Goal: Information Seeking & Learning: Learn about a topic

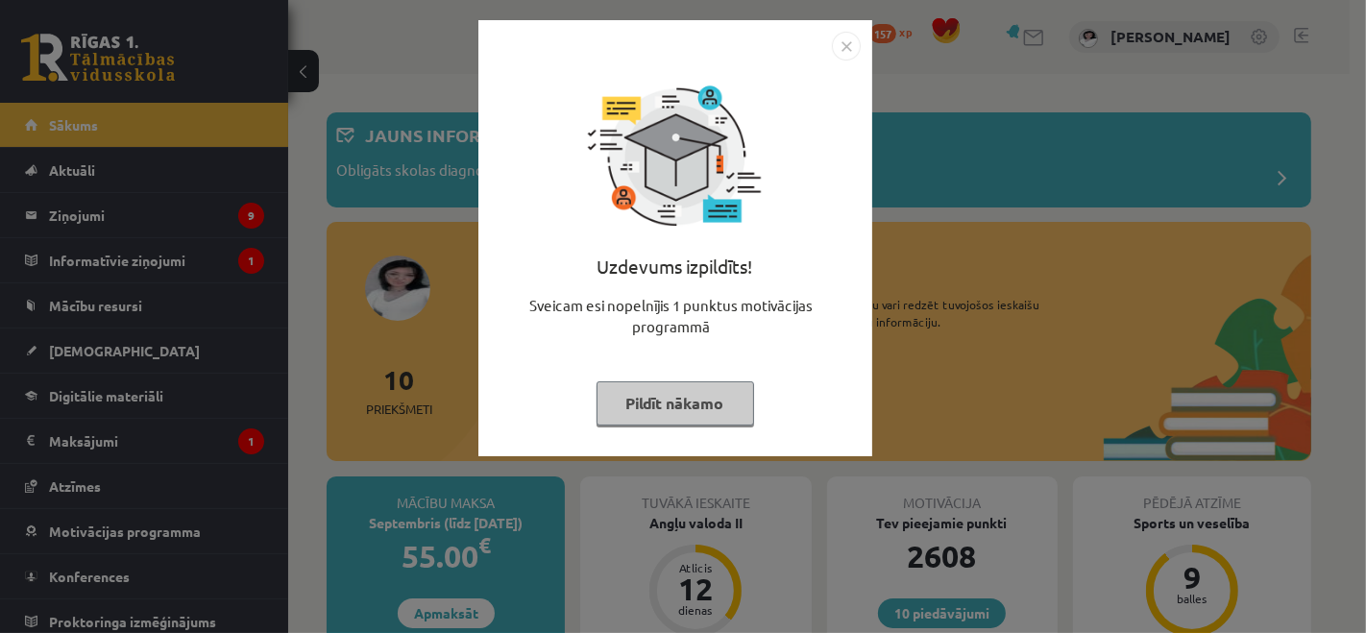
click at [708, 401] on button "Pildīt nākamo" at bounding box center [675, 403] width 158 height 44
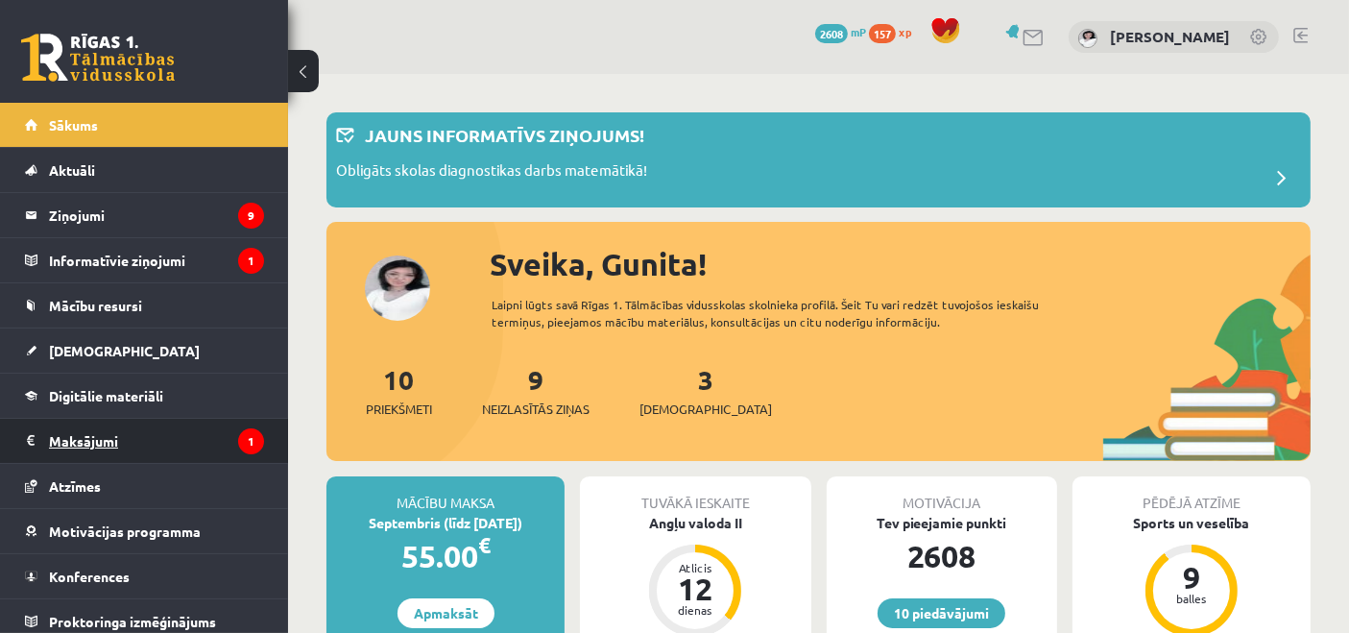
click at [200, 421] on legend "Maksājumi 1" at bounding box center [156, 441] width 215 height 44
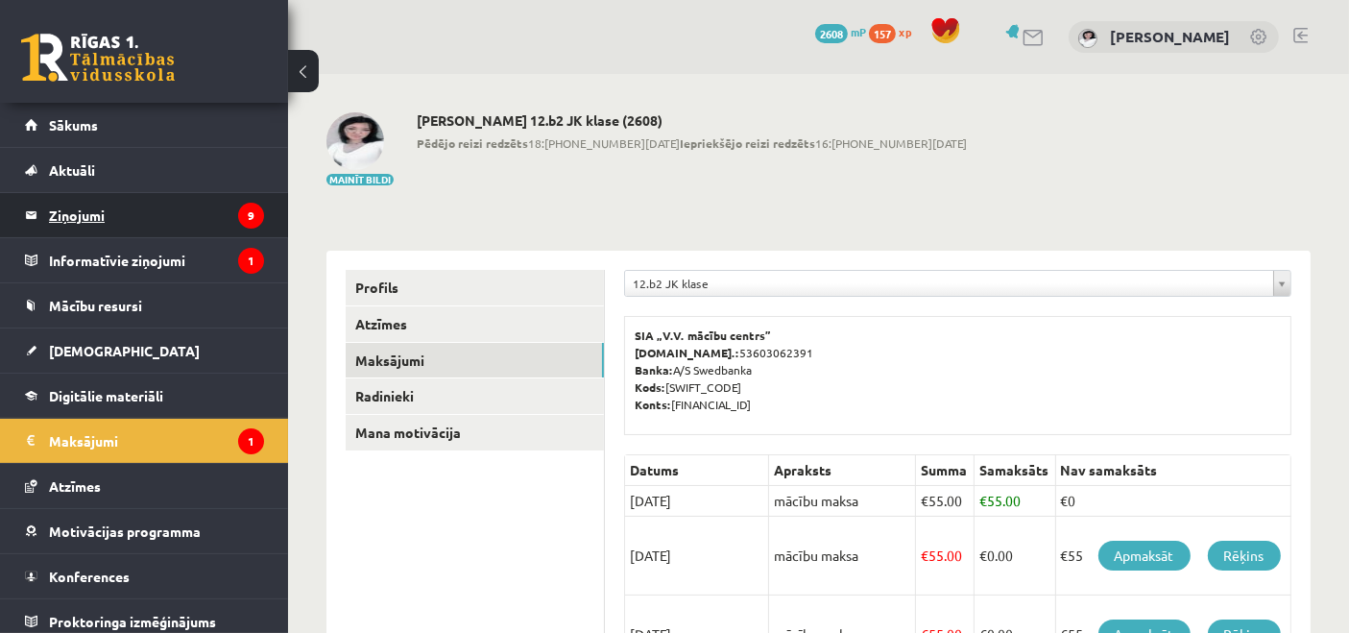
click at [183, 221] on legend "Ziņojumi 9" at bounding box center [156, 215] width 215 height 44
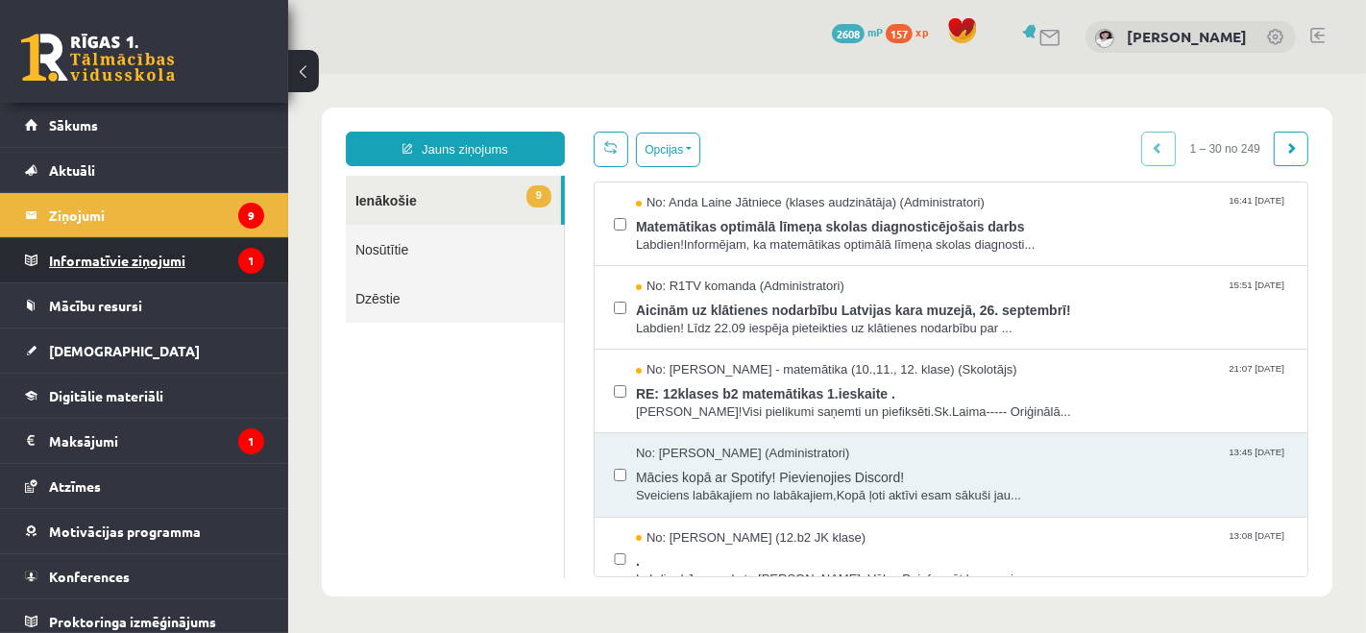
click at [143, 248] on legend "Informatīvie ziņojumi 1" at bounding box center [156, 260] width 215 height 44
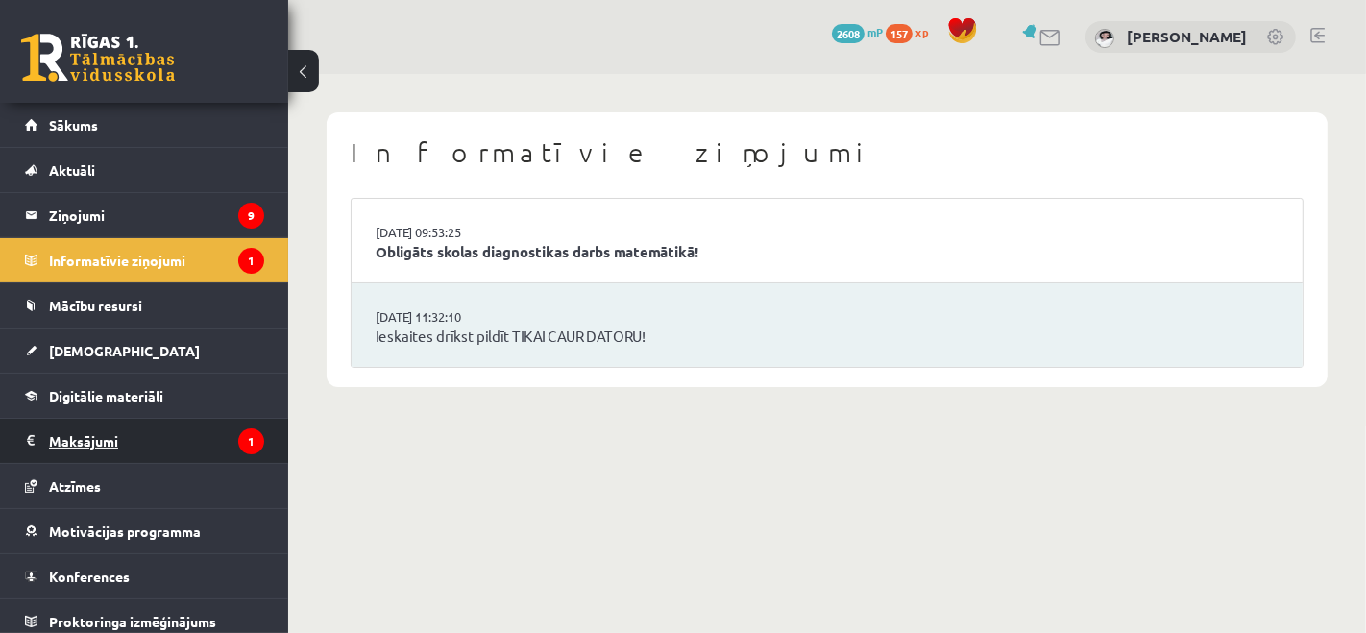
click at [133, 440] on legend "Maksājumi 1" at bounding box center [156, 441] width 215 height 44
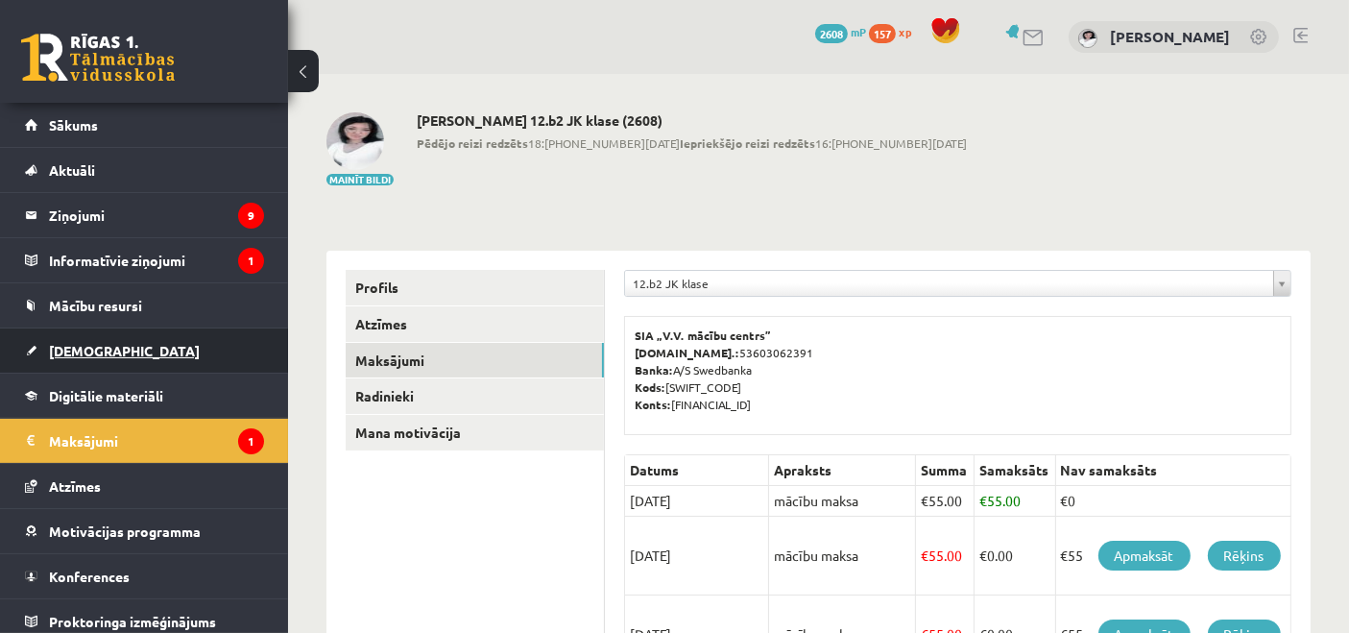
click at [94, 370] on link "[DEMOGRAPHIC_DATA]" at bounding box center [144, 350] width 239 height 44
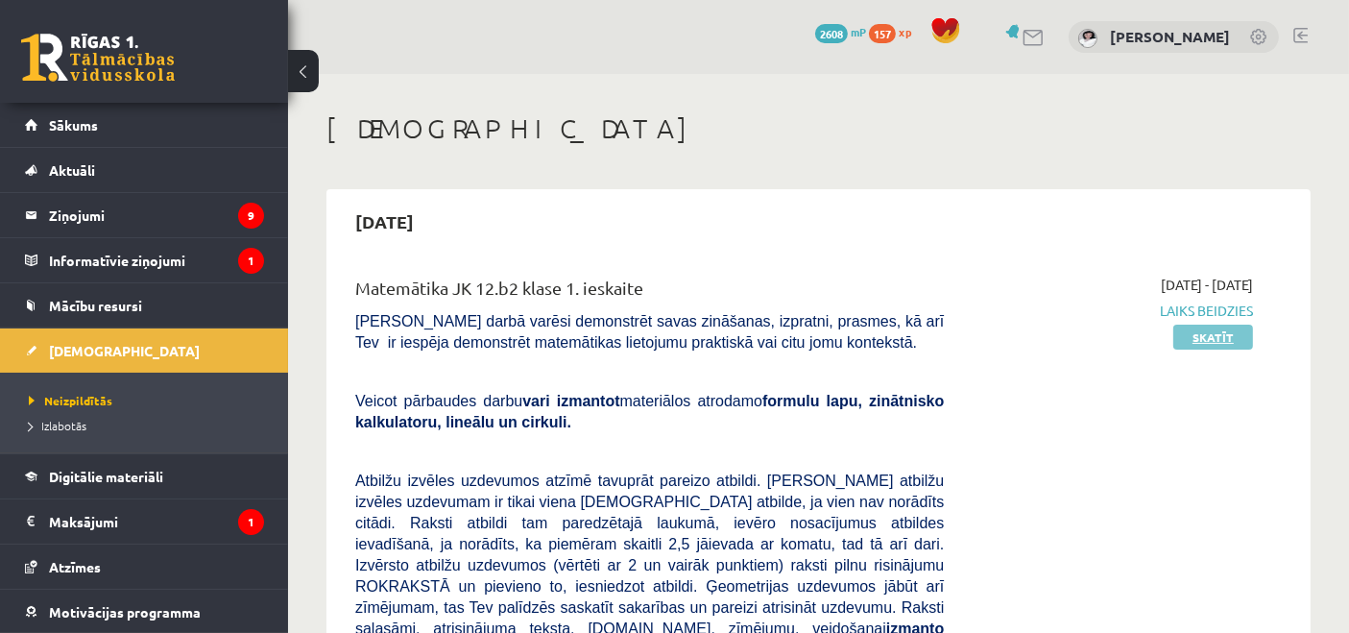
click at [1234, 336] on link "Skatīt" at bounding box center [1214, 337] width 80 height 25
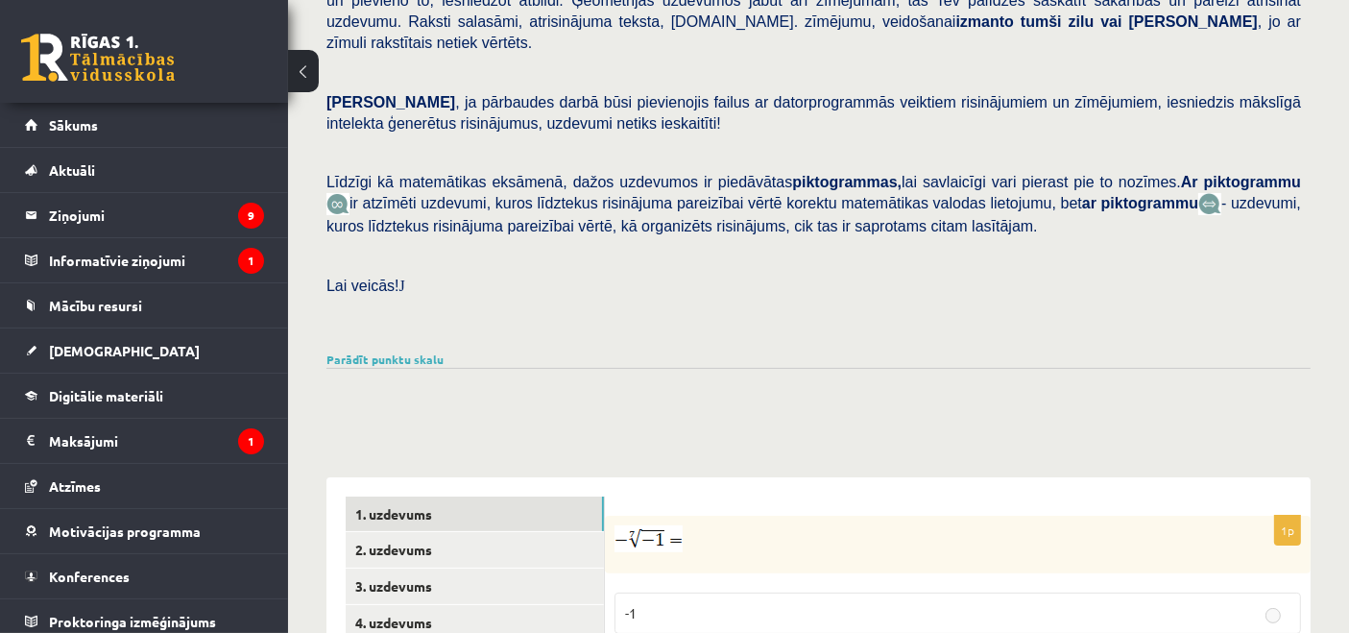
scroll to position [367, 0]
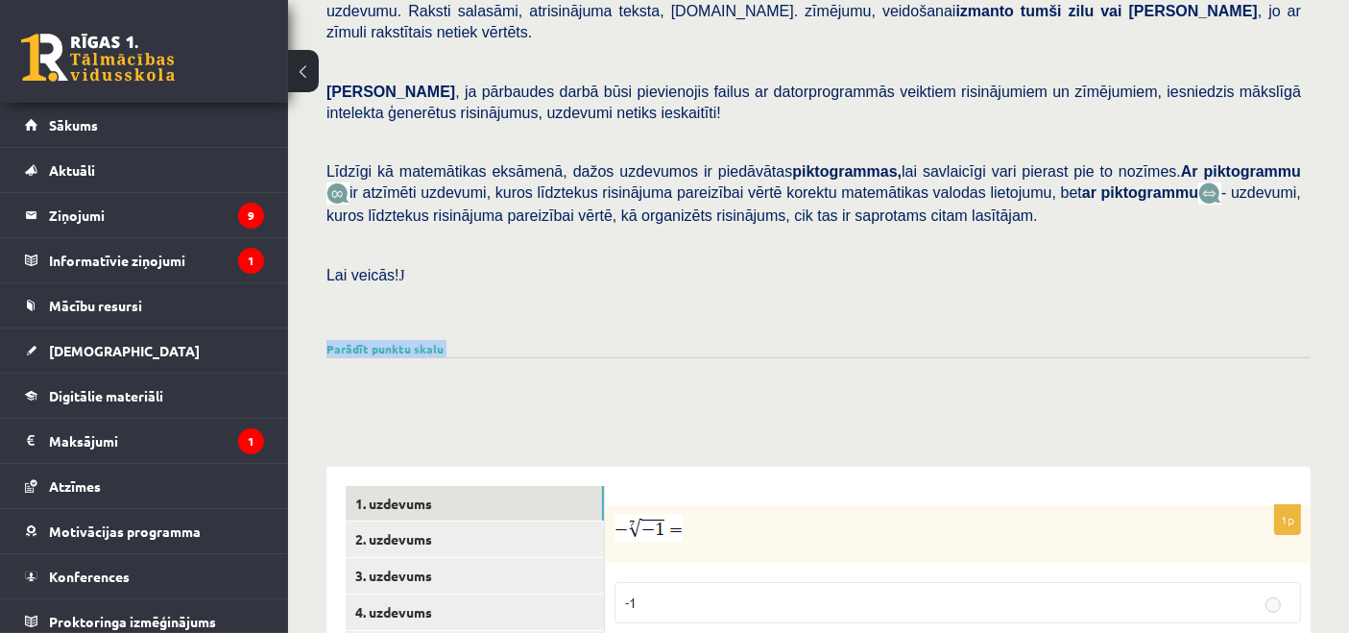
drag, startPoint x: 1346, startPoint y: 312, endPoint x: 1365, endPoint y: 379, distance: 69.9
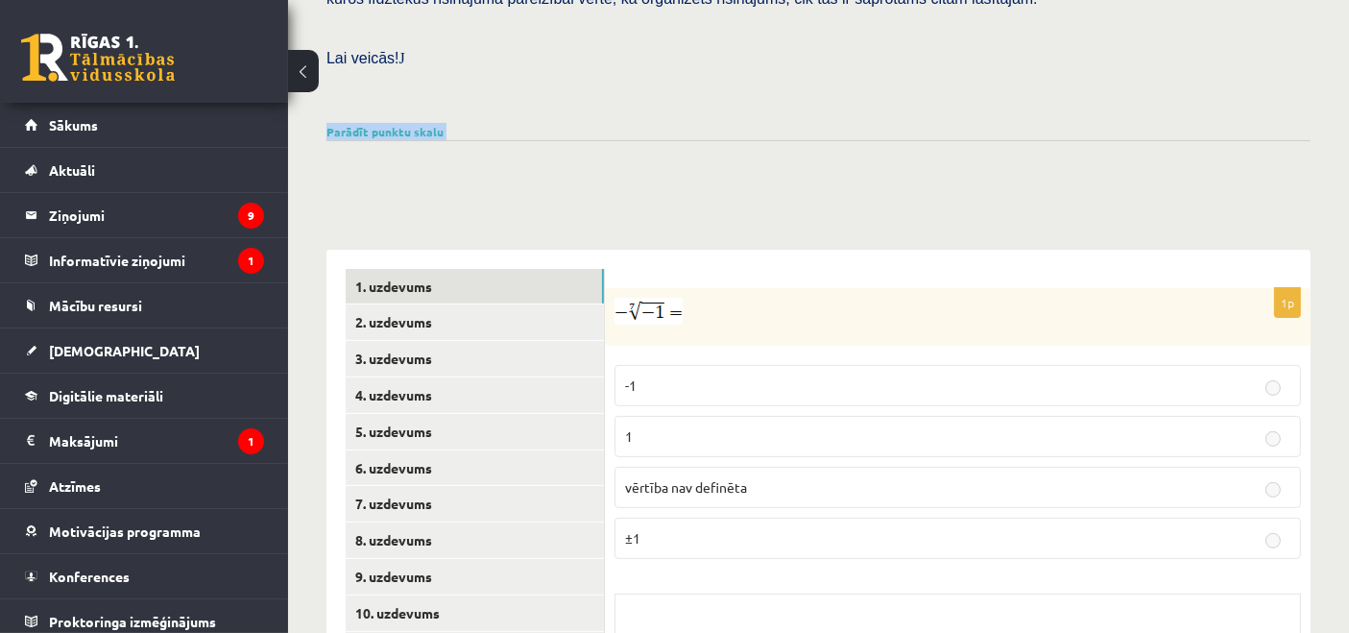
scroll to position [587, 0]
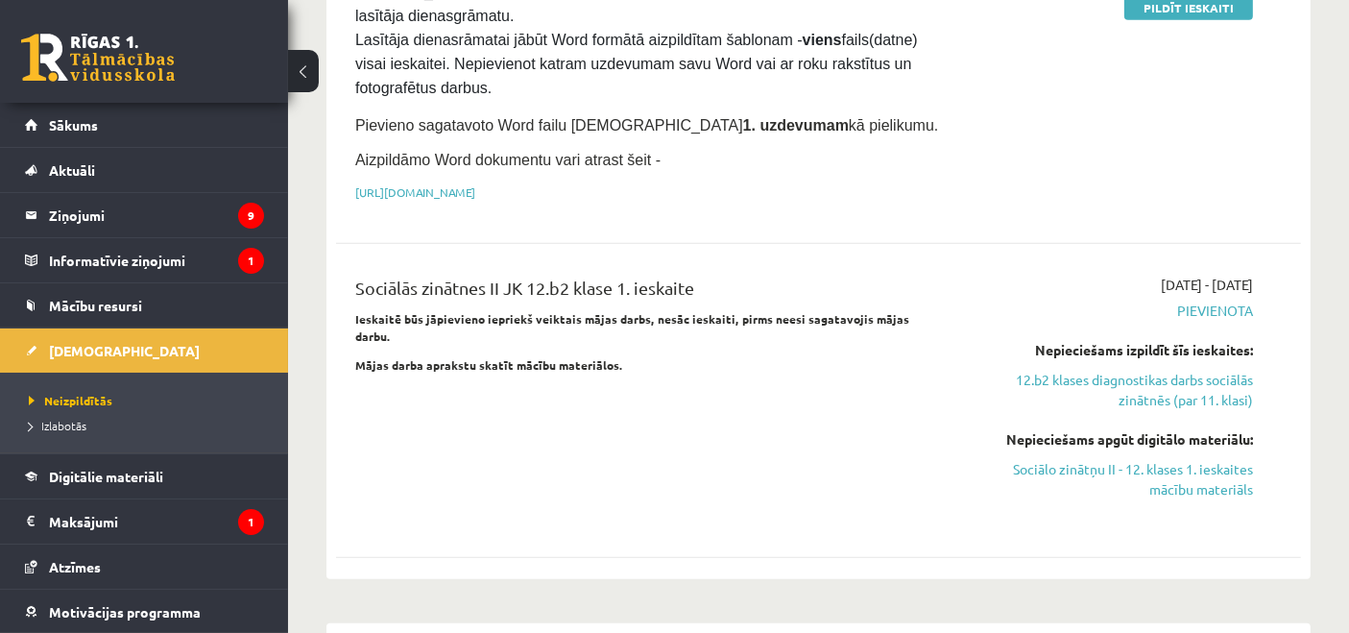
scroll to position [1350, 0]
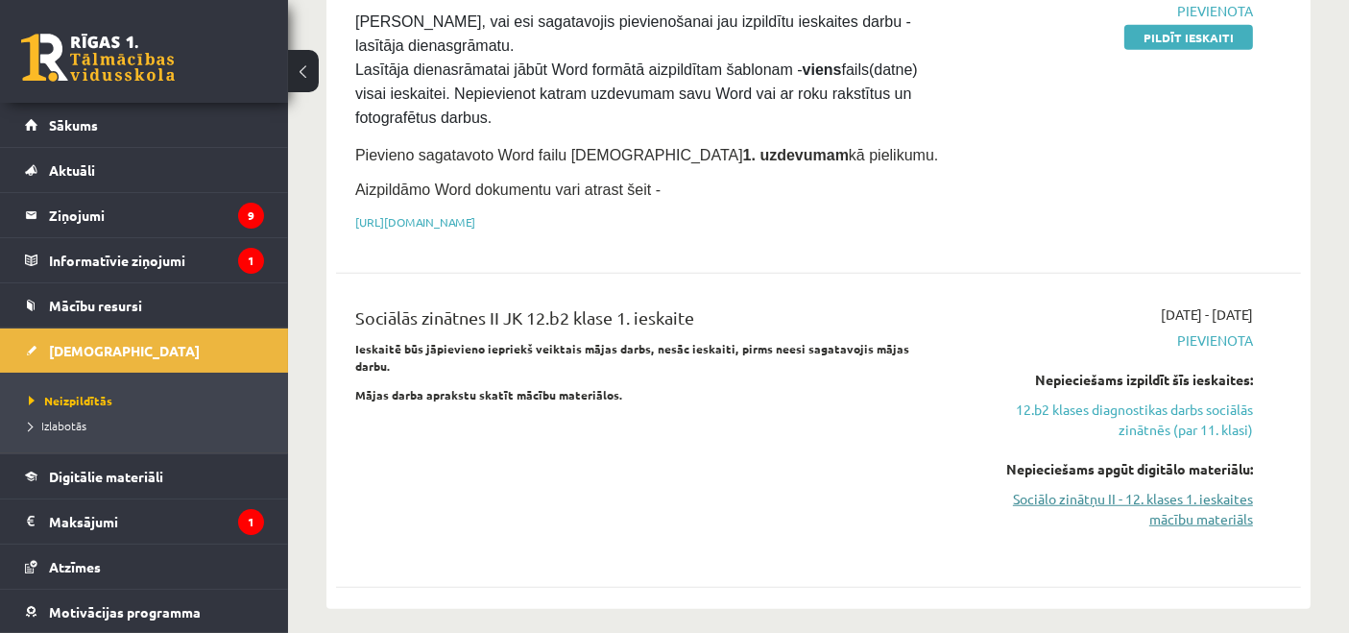
click at [1126, 489] on link "Sociālo zinātņu II - 12. klases 1. ieskaites mācību materiāls" at bounding box center [1113, 509] width 280 height 40
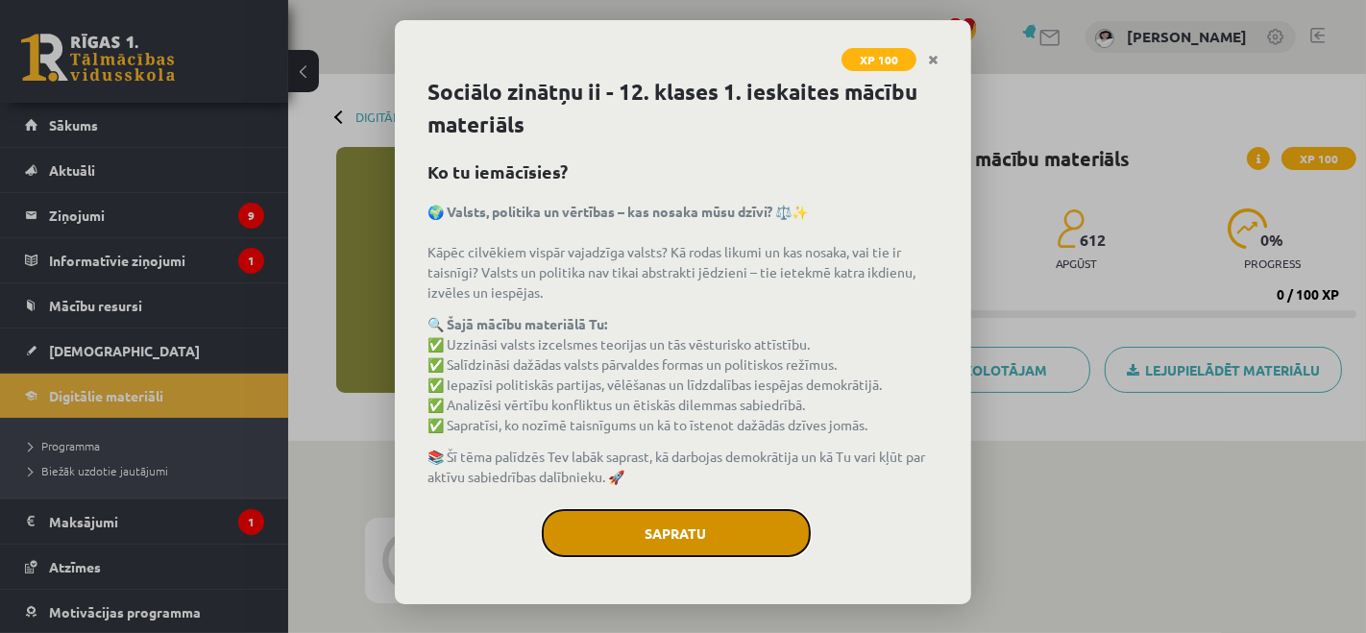
click at [702, 509] on button "Sapratu" at bounding box center [676, 533] width 269 height 48
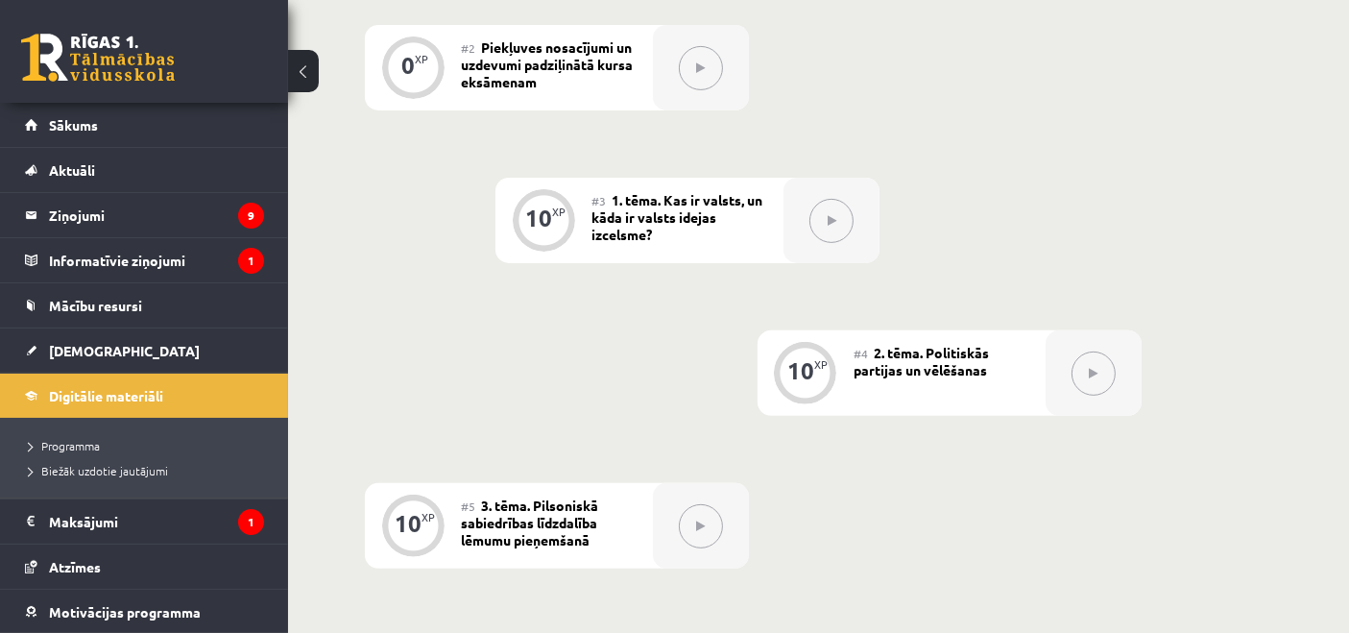
scroll to position [660, 0]
